Goal: Task Accomplishment & Management: Use online tool/utility

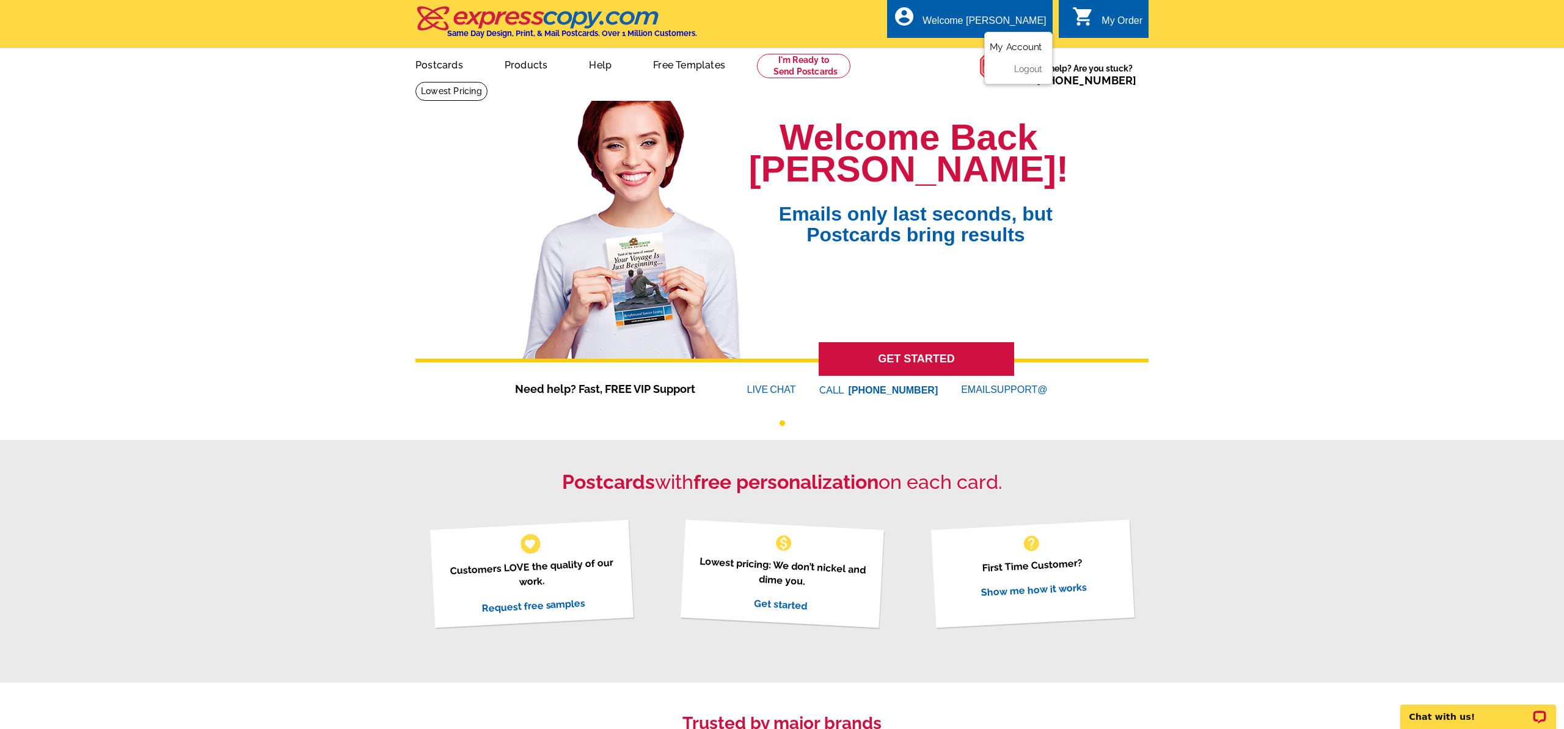
click at [1010, 45] on link "My Account" at bounding box center [1015, 47] width 53 height 11
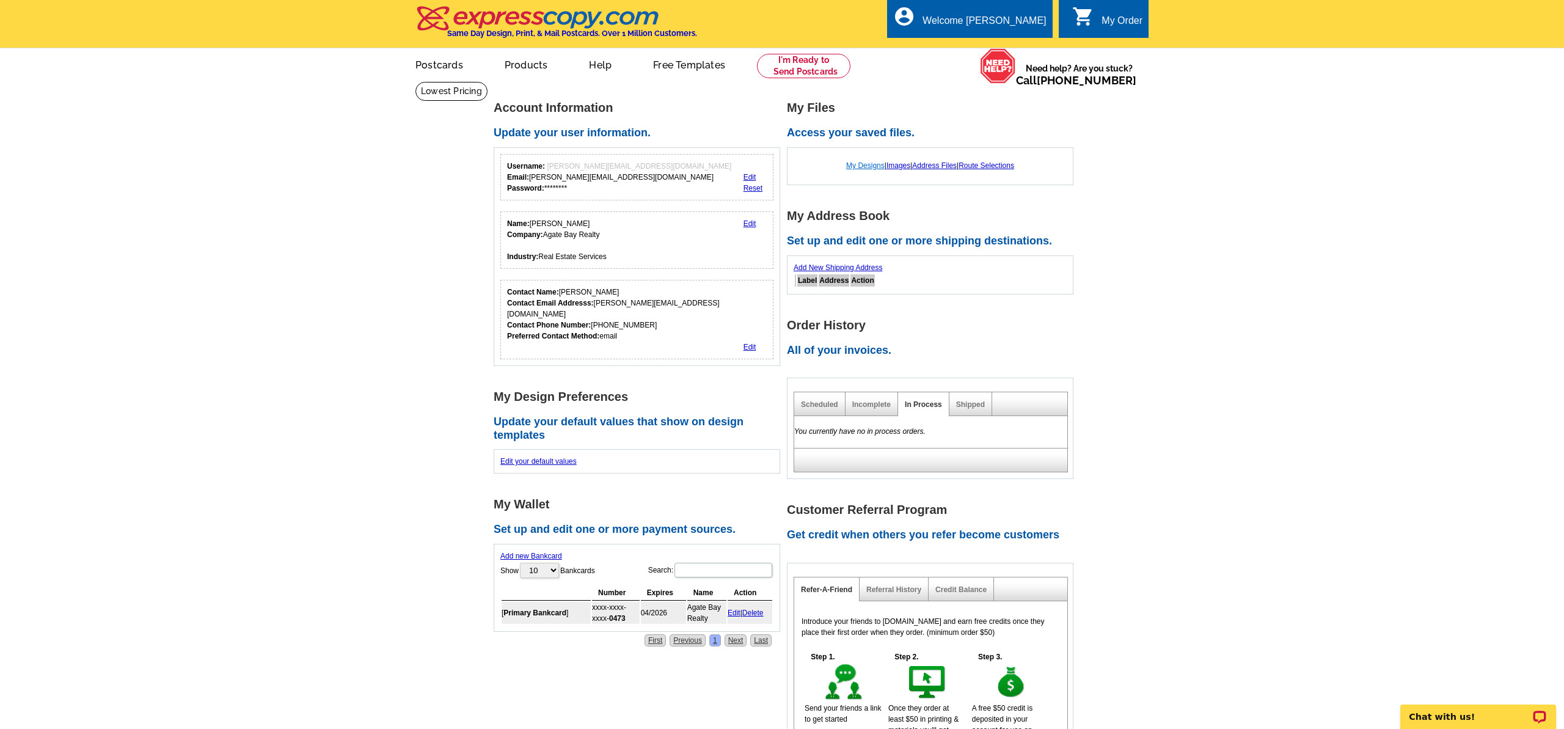
click at [870, 165] on link "My Designs" at bounding box center [865, 165] width 38 height 9
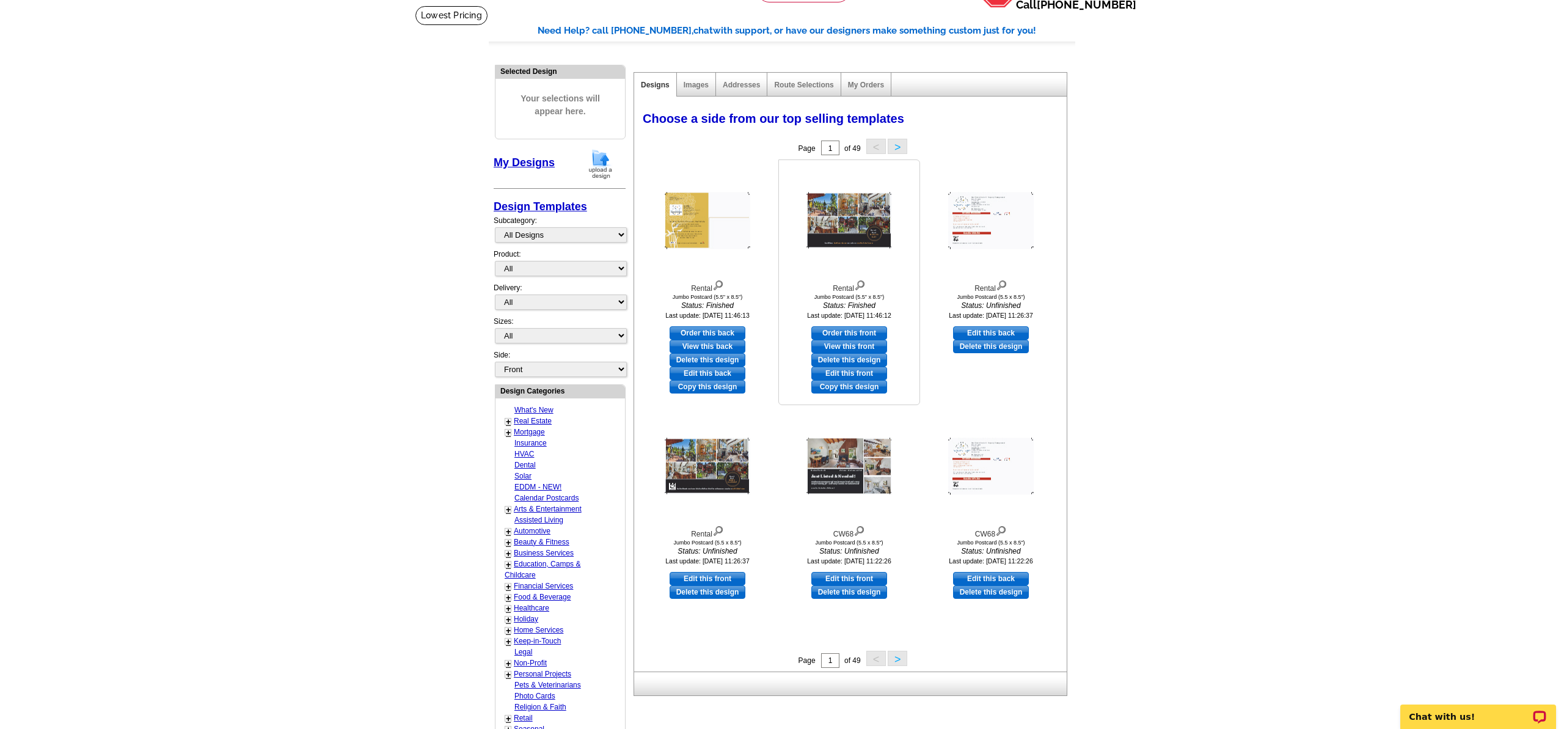
scroll to position [78, 0]
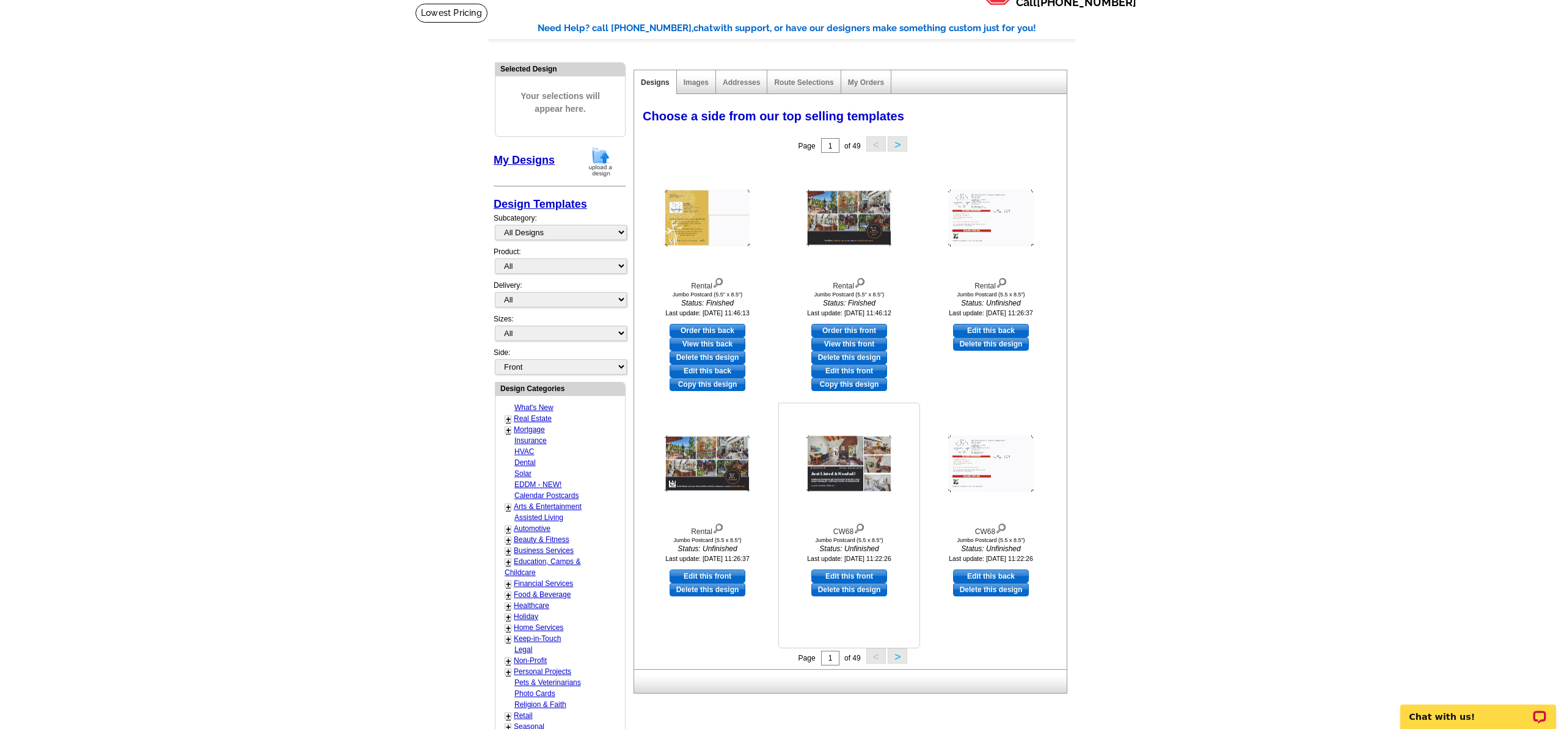
click at [850, 573] on link "Edit this front" at bounding box center [849, 575] width 76 height 13
select select "2"
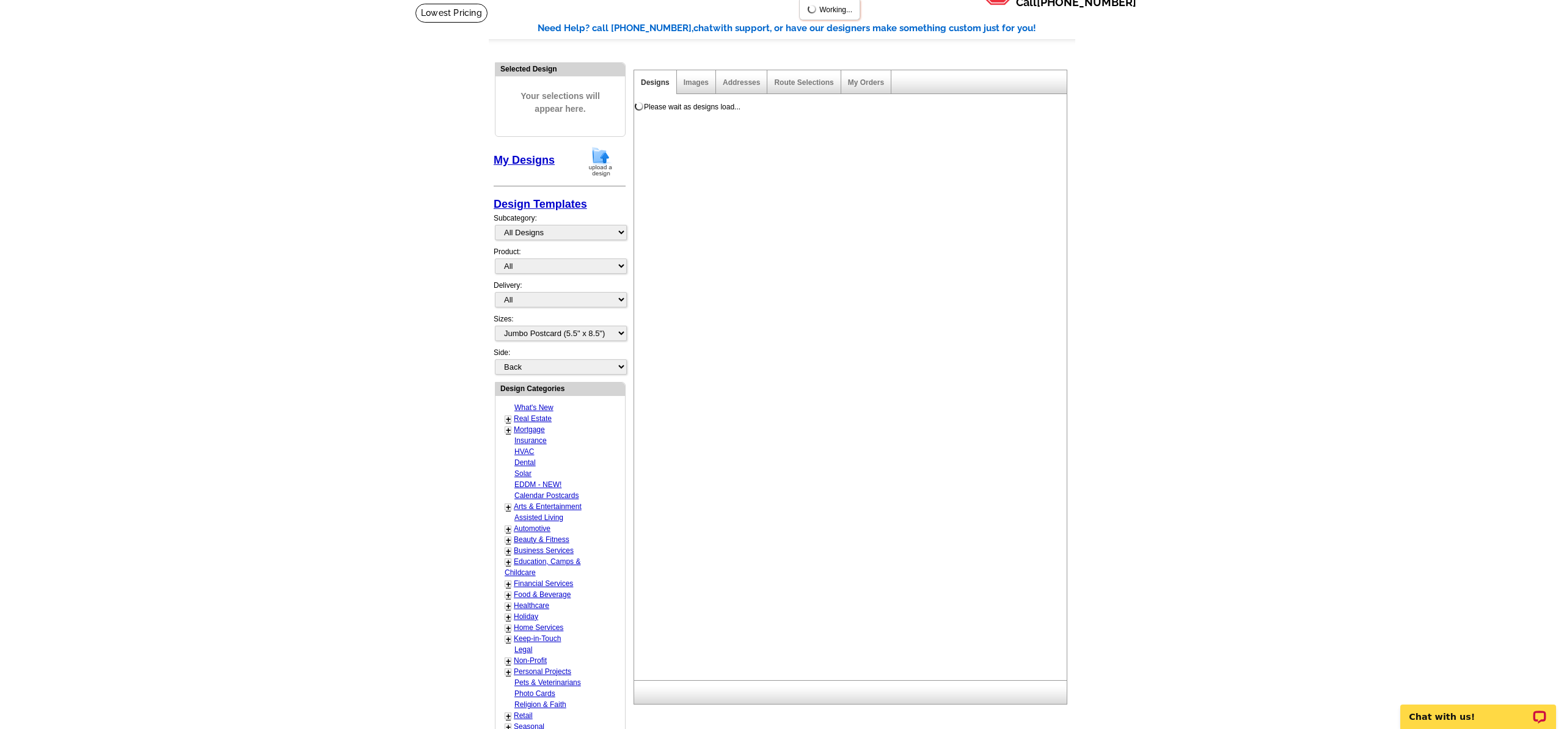
scroll to position [0, 0]
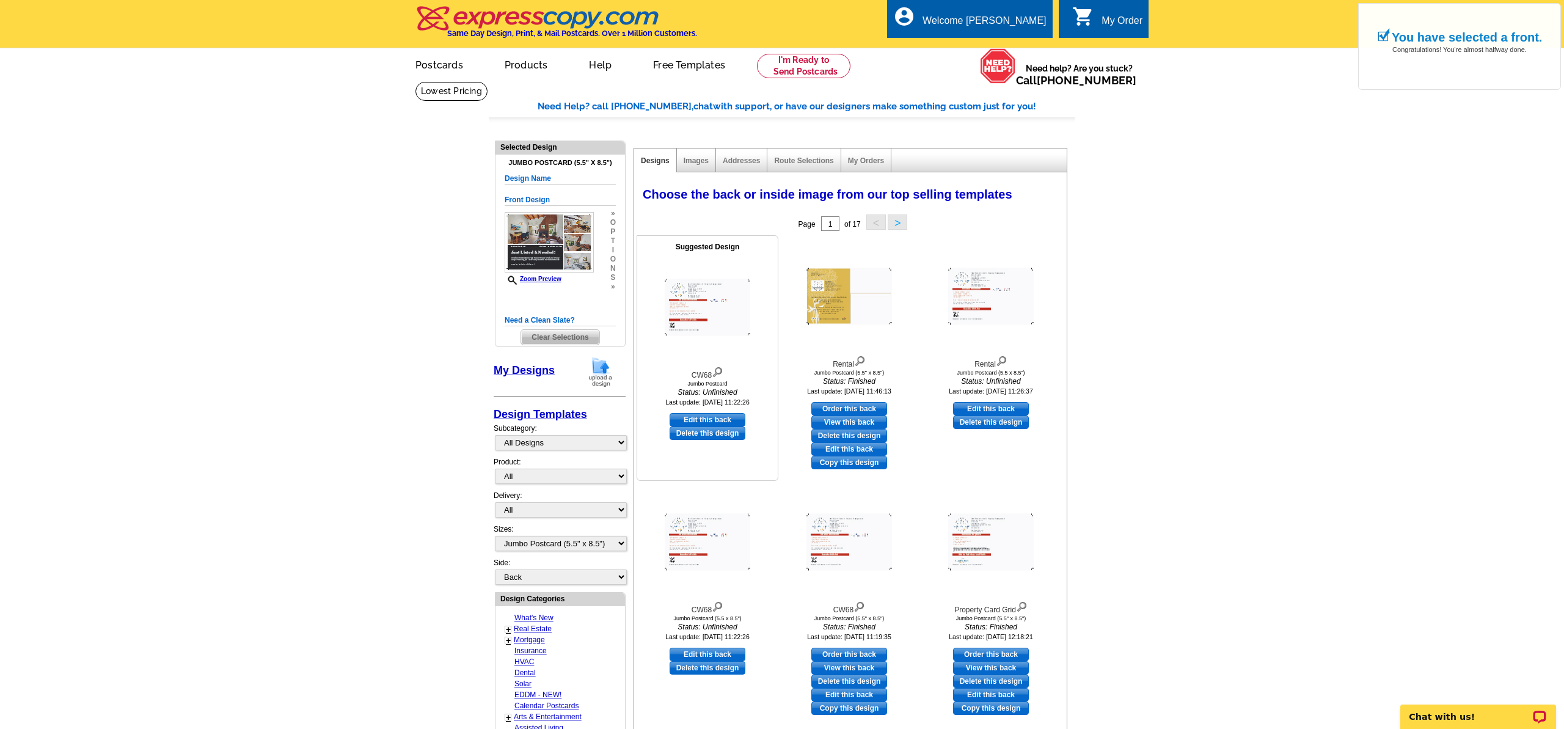
click at [704, 418] on link "Edit this back" at bounding box center [707, 419] width 76 height 13
select select "front"
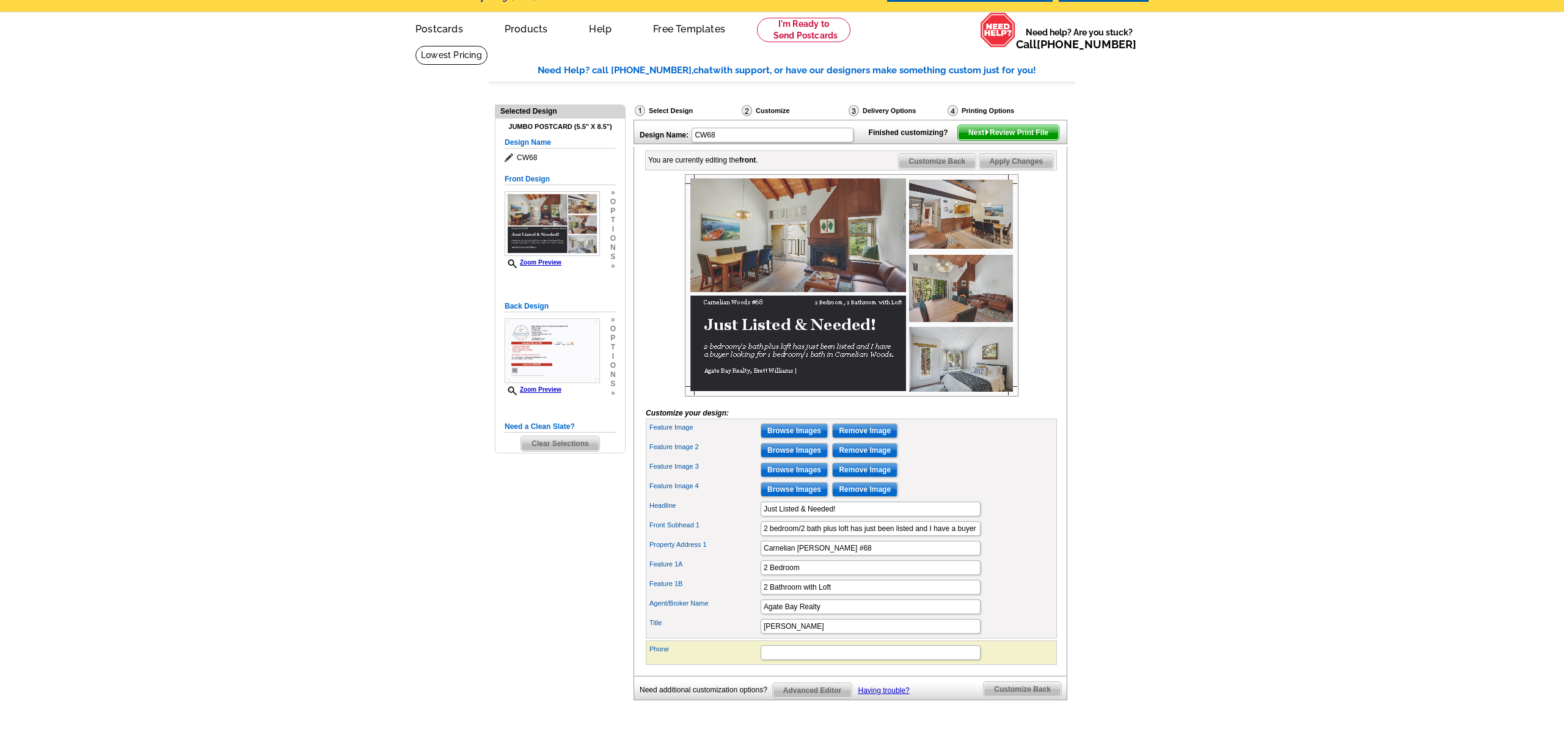
scroll to position [44, 0]
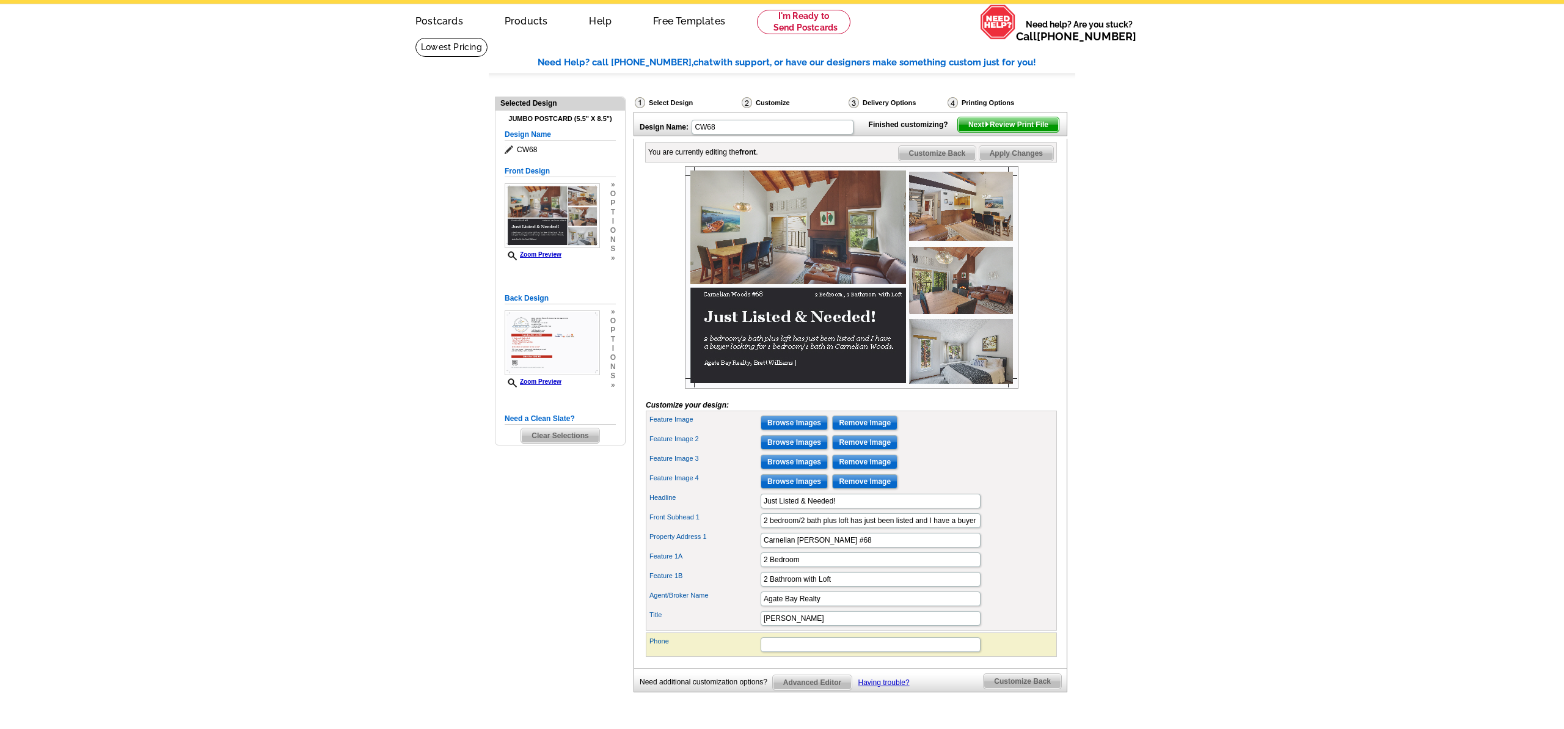
click at [1006, 688] on span "Customize Back" at bounding box center [1022, 681] width 78 height 15
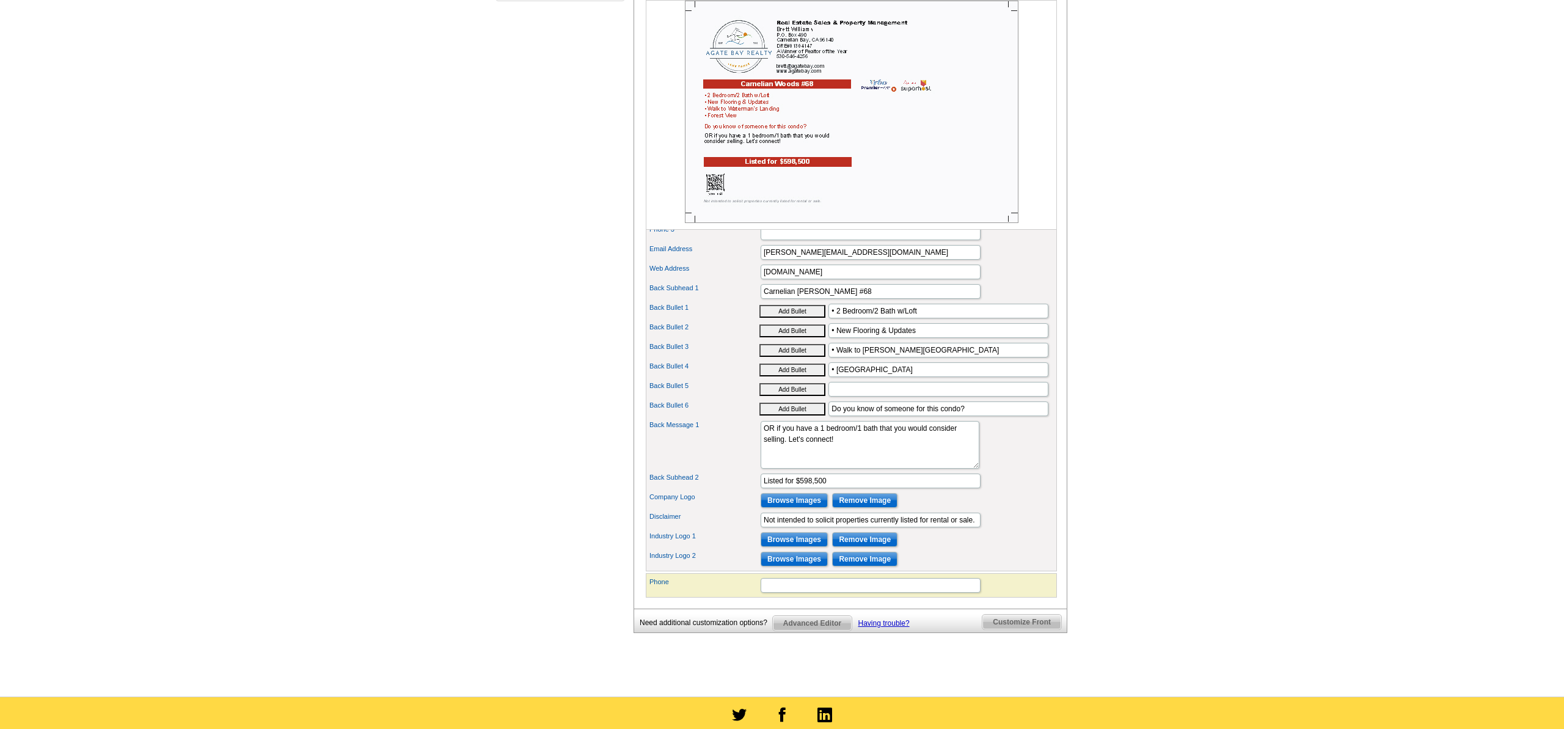
scroll to position [490, 0]
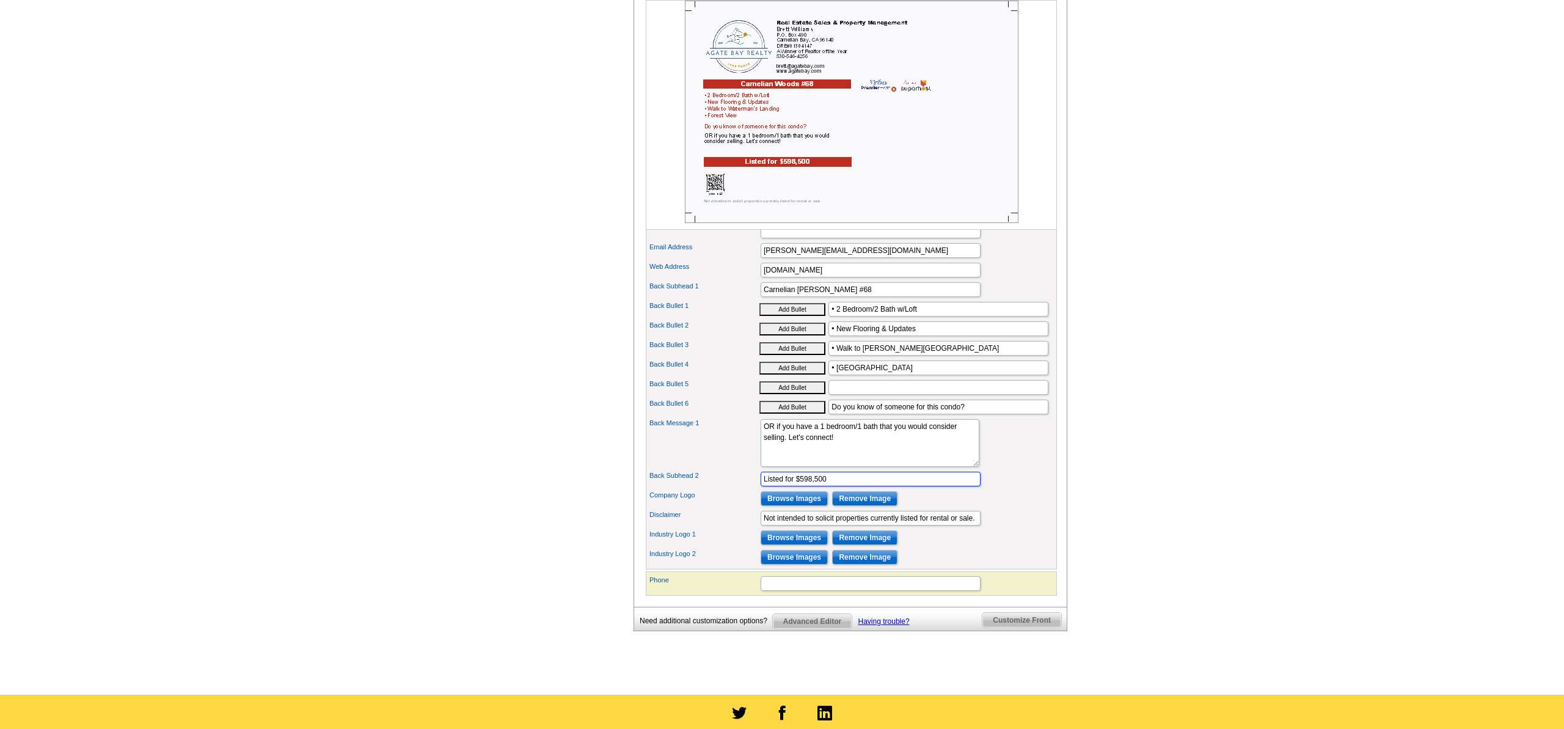
drag, startPoint x: 812, startPoint y: 498, endPoint x: 806, endPoint y: 500, distance: 6.4
click at [806, 486] on input "Listed for $598,500" at bounding box center [870, 479] width 220 height 15
click at [817, 487] on input "Listed for $574,500" at bounding box center [870, 479] width 220 height 15
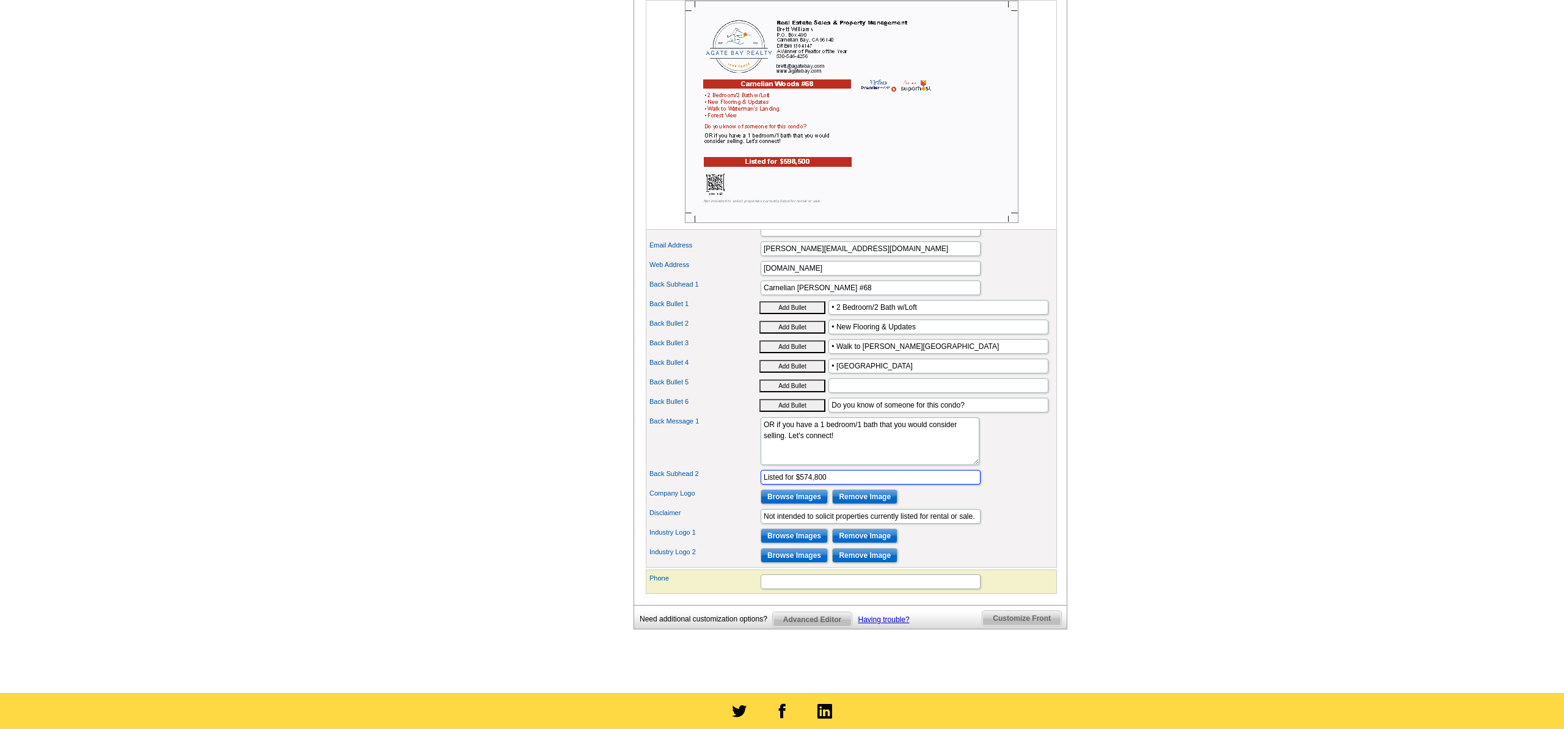
type input "Listed for $574,800"
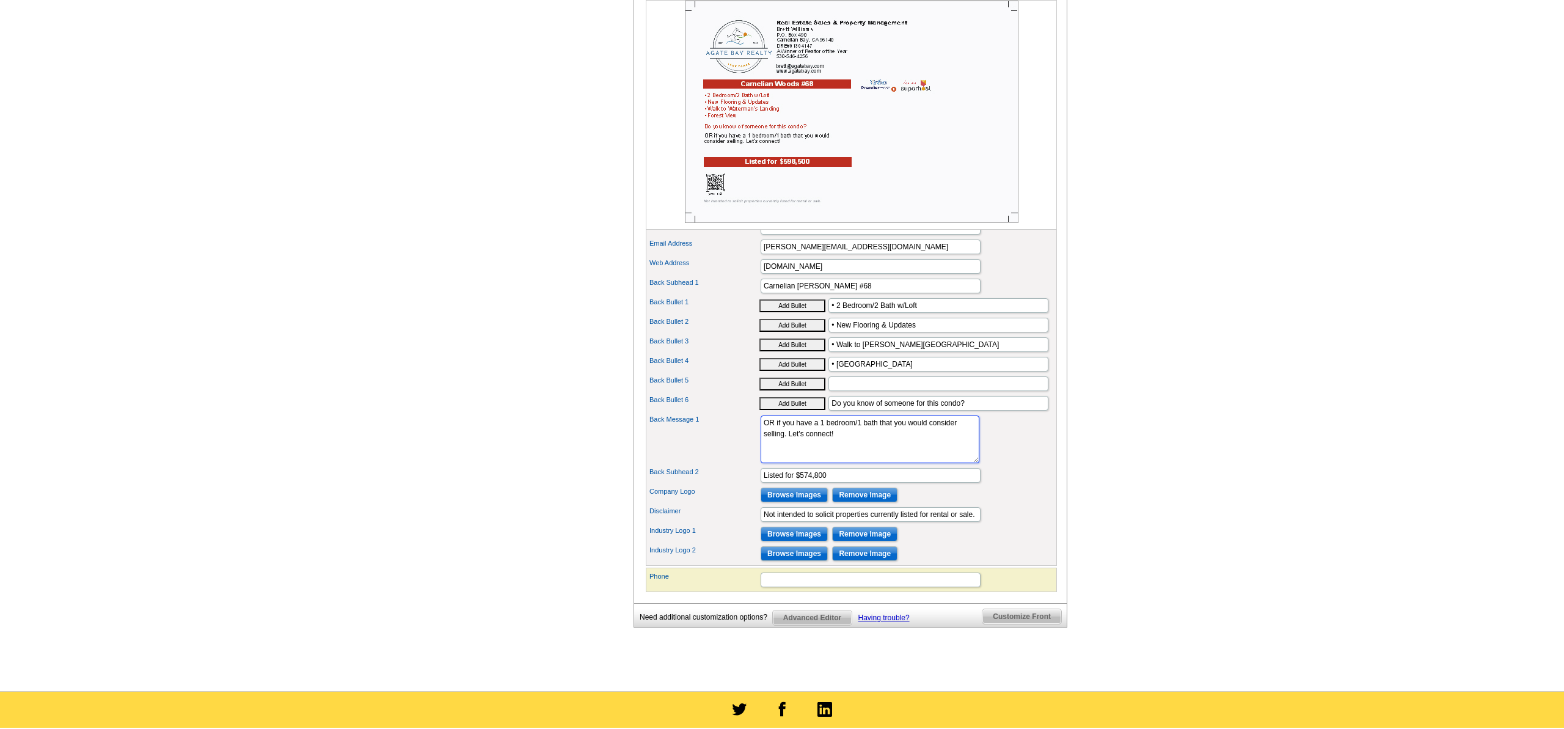
click at [829, 463] on textarea "OR if you have a 1 bedroom/1 bath that you would consider selling. Let's connec…" at bounding box center [869, 439] width 219 height 48
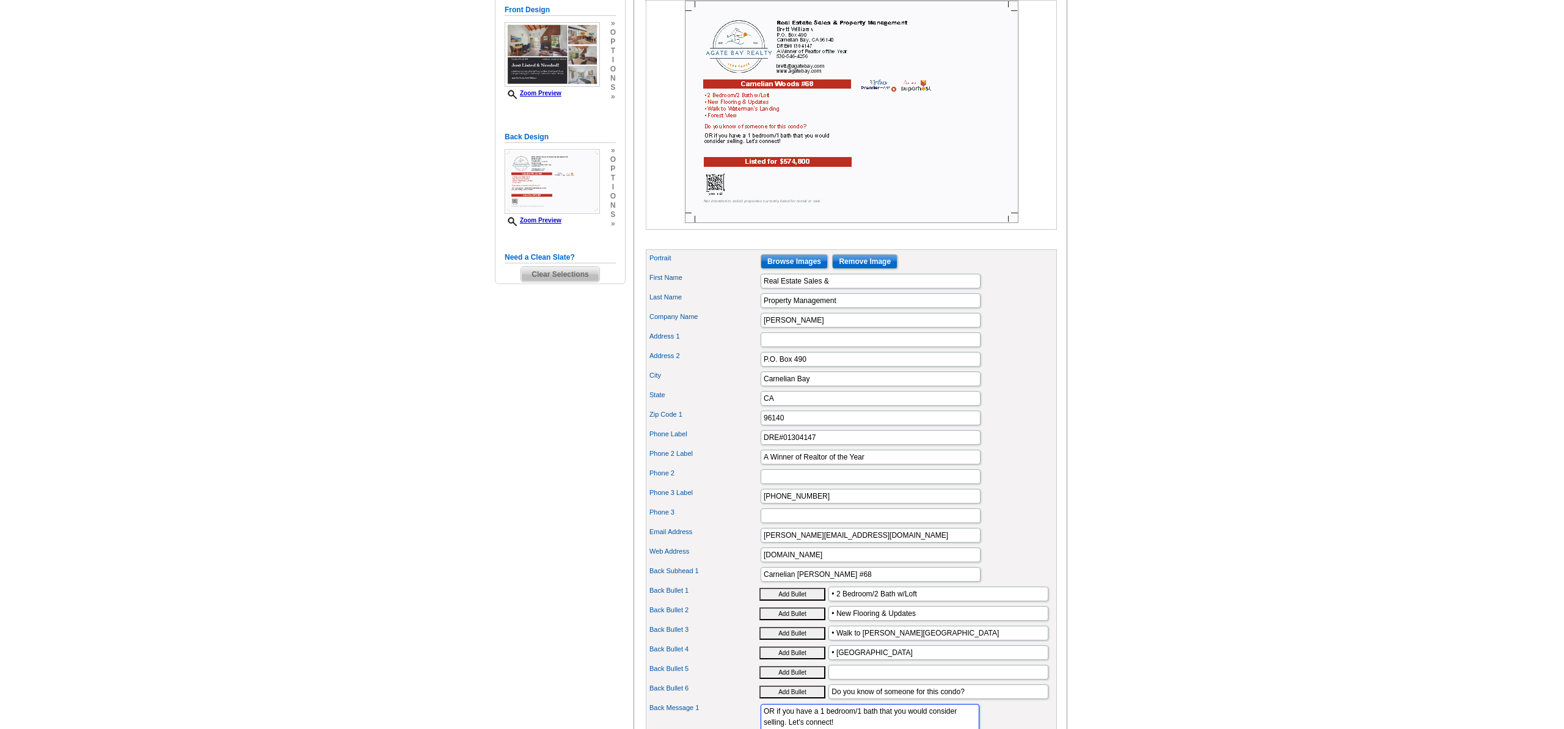
scroll to position [0, 0]
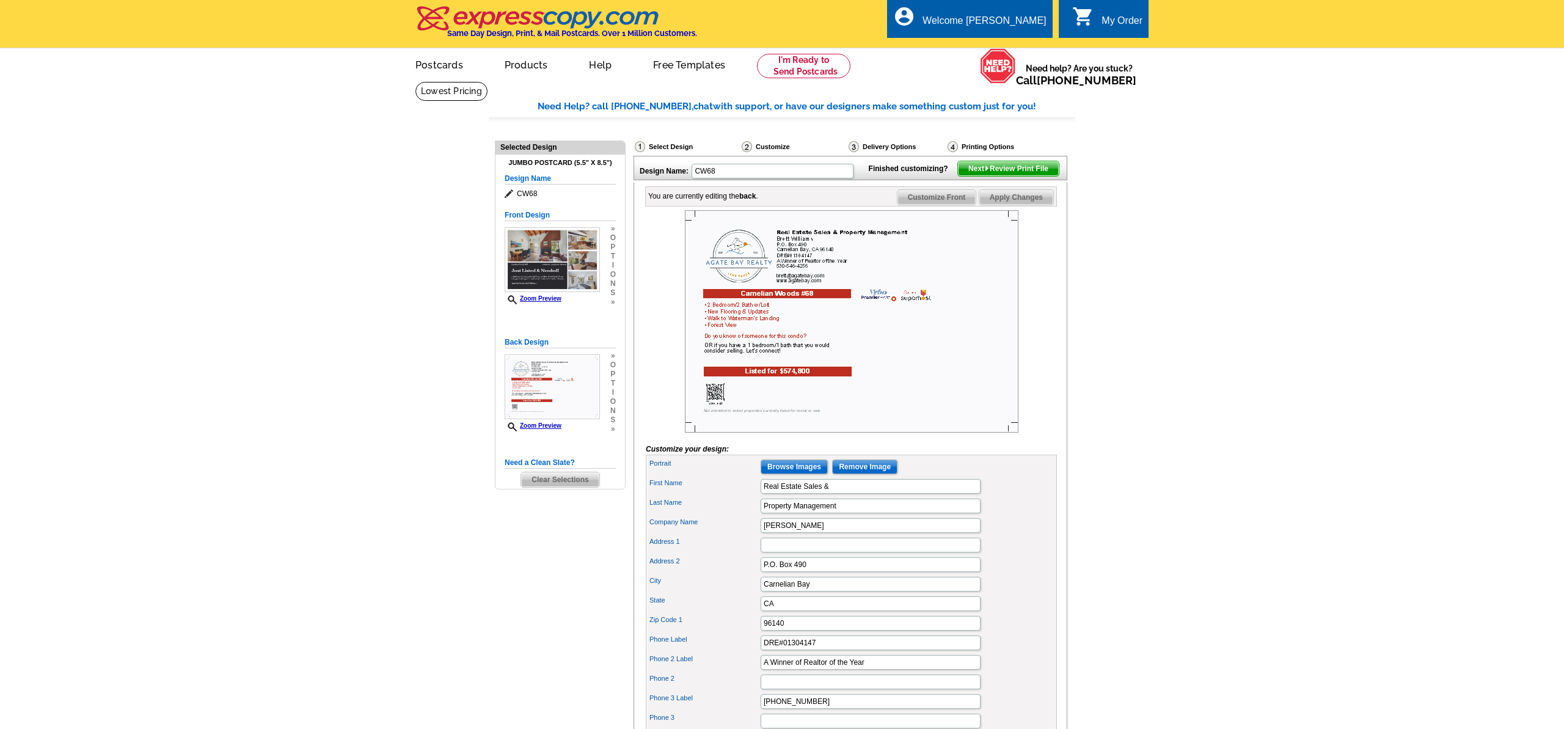
click at [1013, 176] on span "Next Review Print File" at bounding box center [1008, 168] width 101 height 15
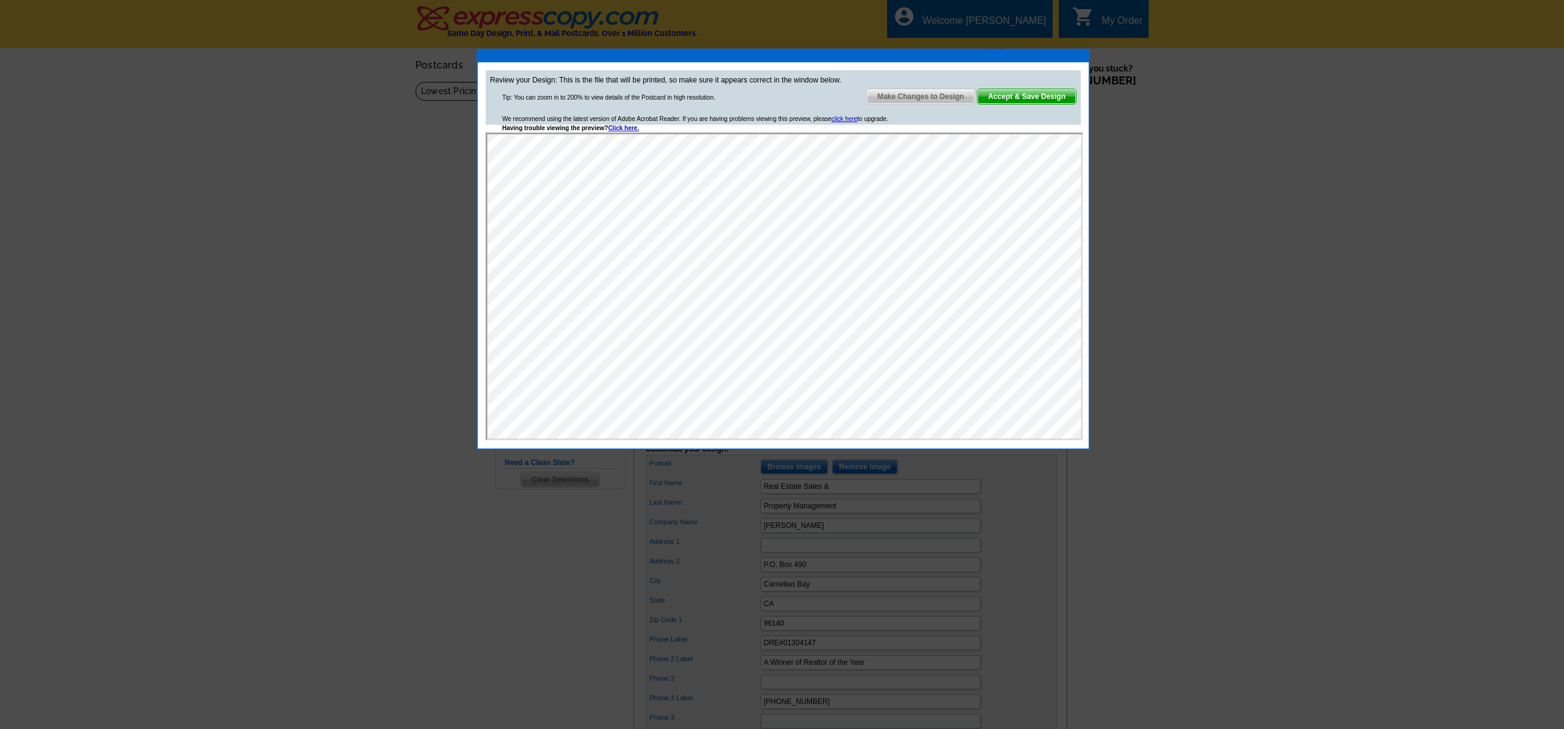
click at [1019, 96] on span "Accept & Save Design" at bounding box center [1026, 96] width 98 height 15
